Goal: Information Seeking & Learning: Learn about a topic

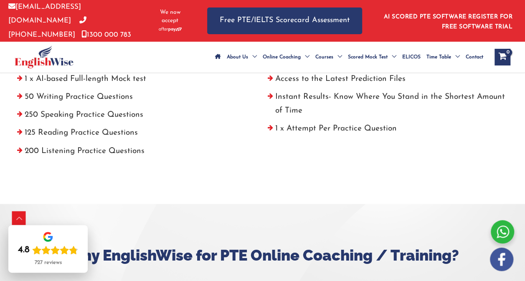
scroll to position [361, 0]
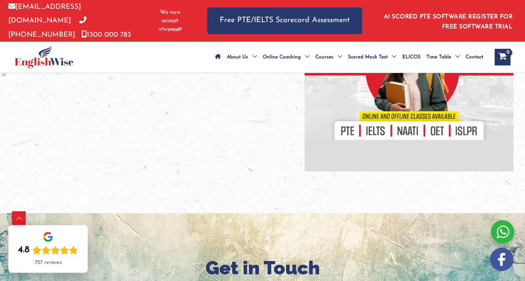
scroll to position [339, 0]
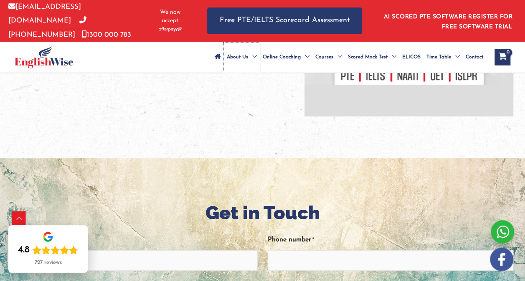
click at [227, 54] on span "About Us" at bounding box center [237, 57] width 21 height 29
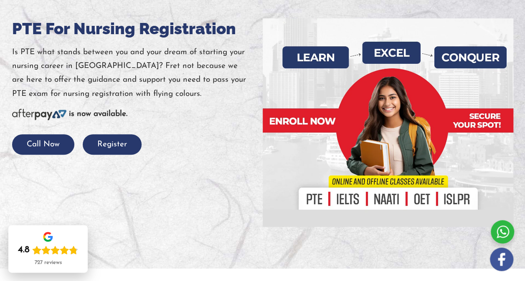
scroll to position [112, 0]
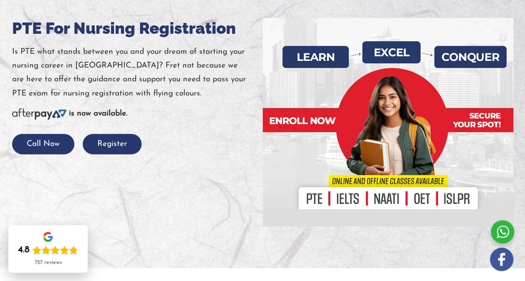
click at [38, 165] on div at bounding box center [262, 122] width 525 height 292
click at [42, 154] on button "Call Now" at bounding box center [43, 144] width 62 height 20
click at [505, 226] on div at bounding box center [501, 231] width 23 height 23
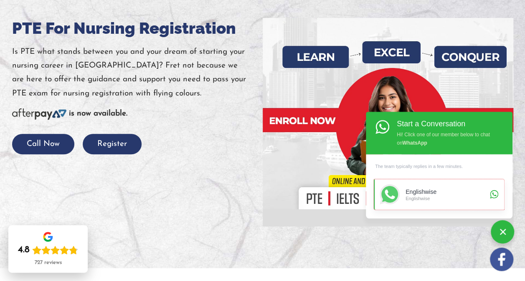
click at [430, 188] on div "Englishwise Englishwise" at bounding box center [446, 195] width 82 height 20
